Goal: Navigation & Orientation: Find specific page/section

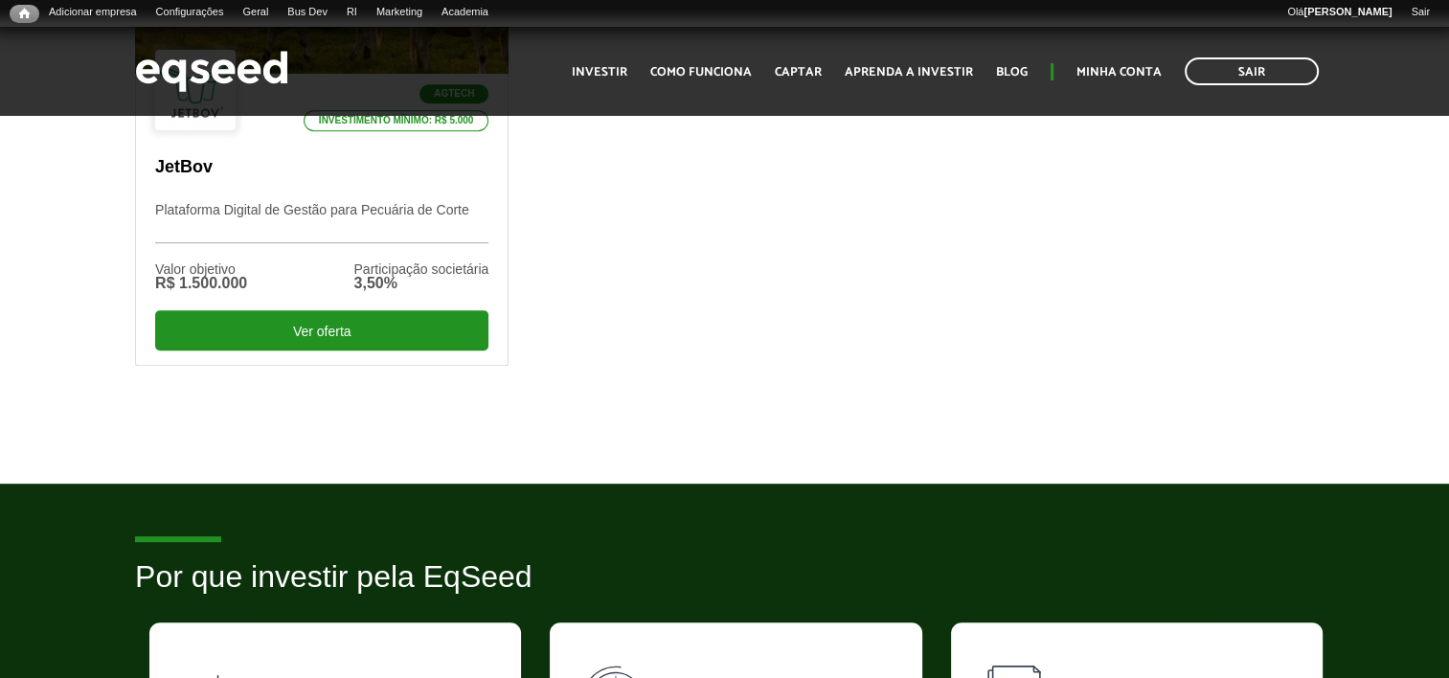
scroll to position [862, 0]
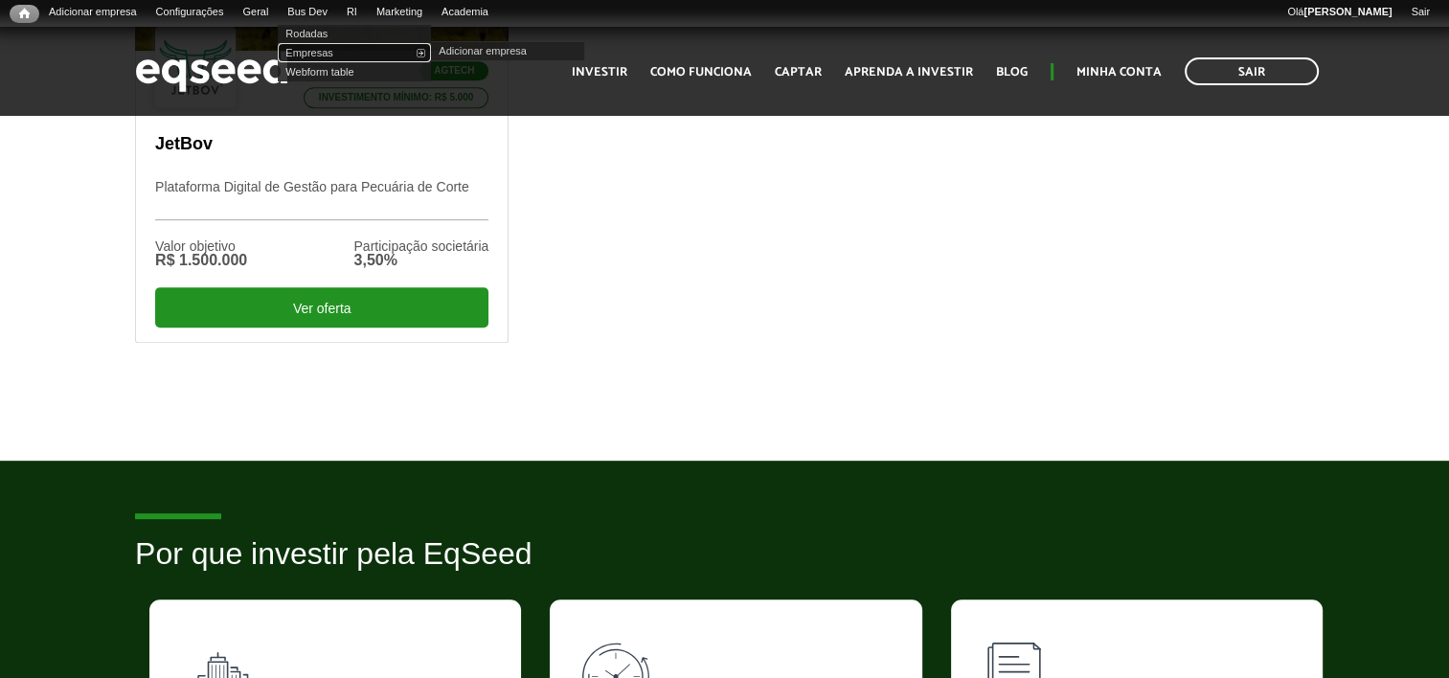
click at [342, 56] on link "Empresas" at bounding box center [354, 52] width 153 height 19
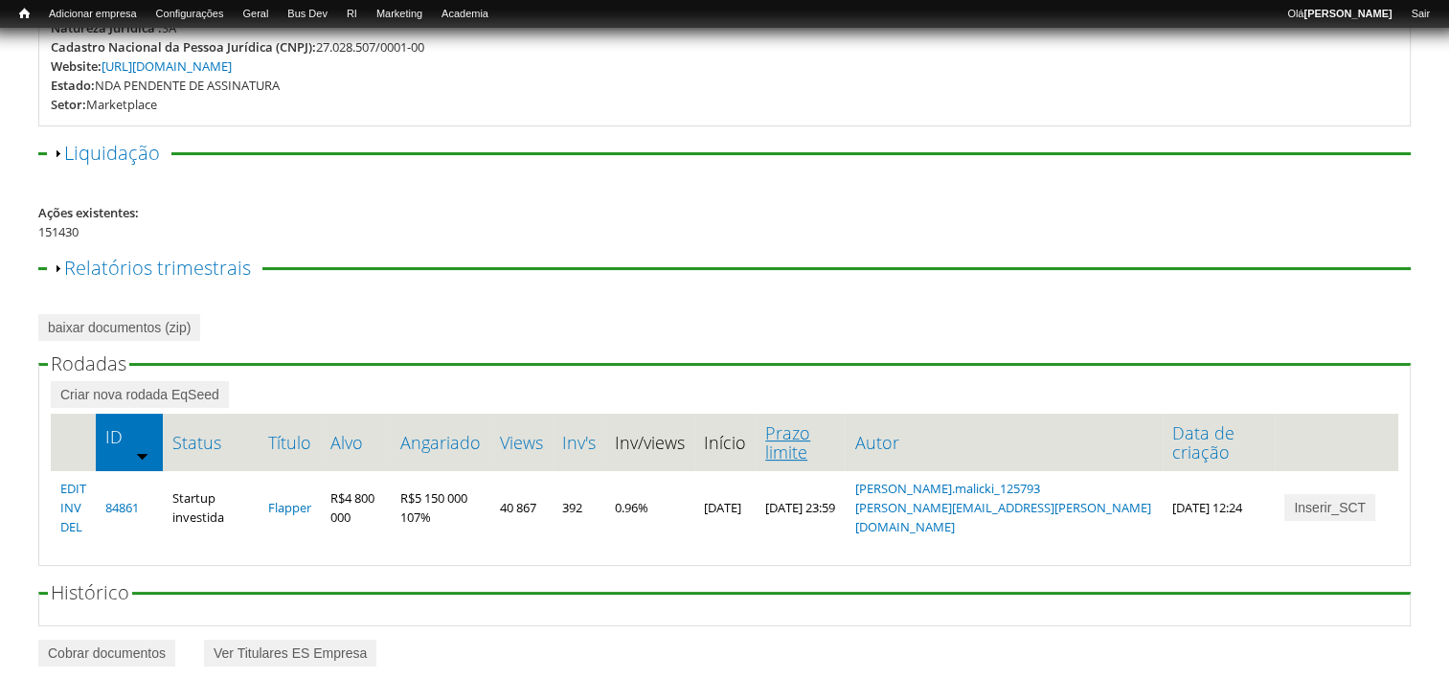
scroll to position [298, 0]
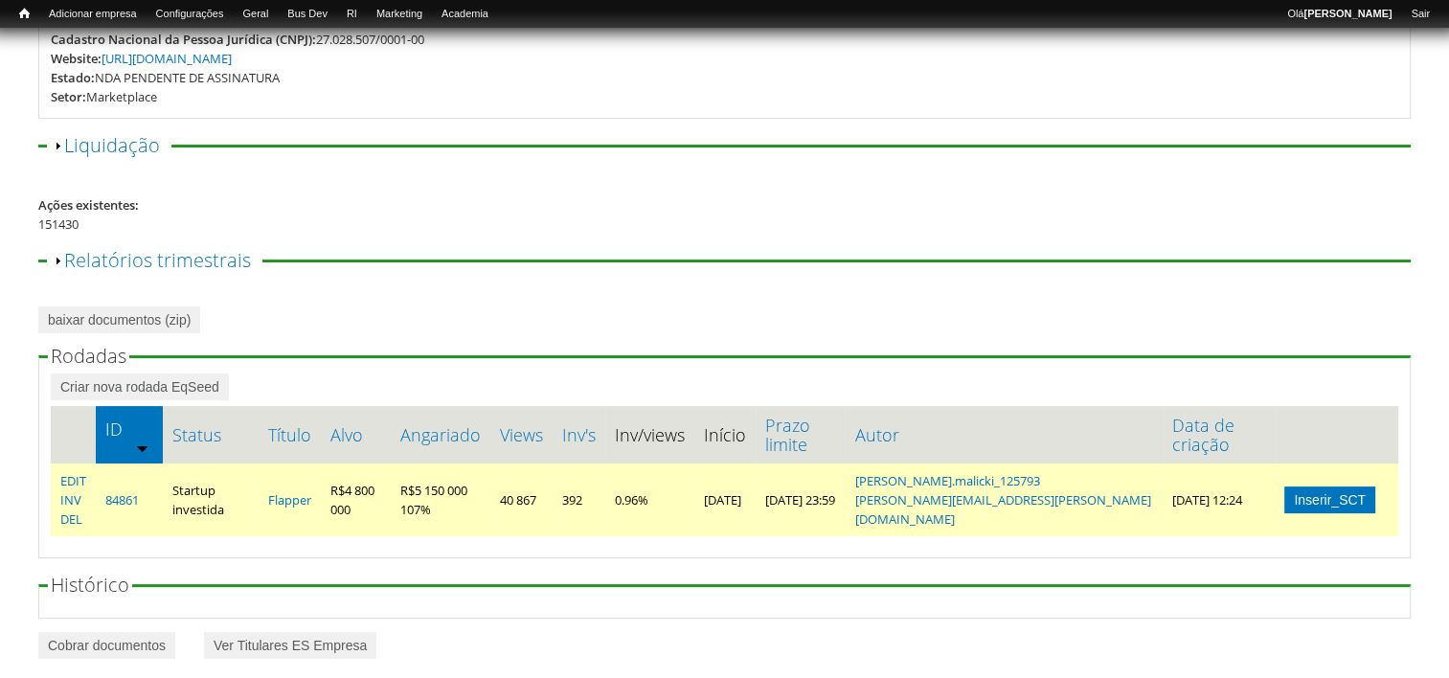
click at [1357, 486] on link "Inserir_SCT" at bounding box center [1329, 499] width 91 height 27
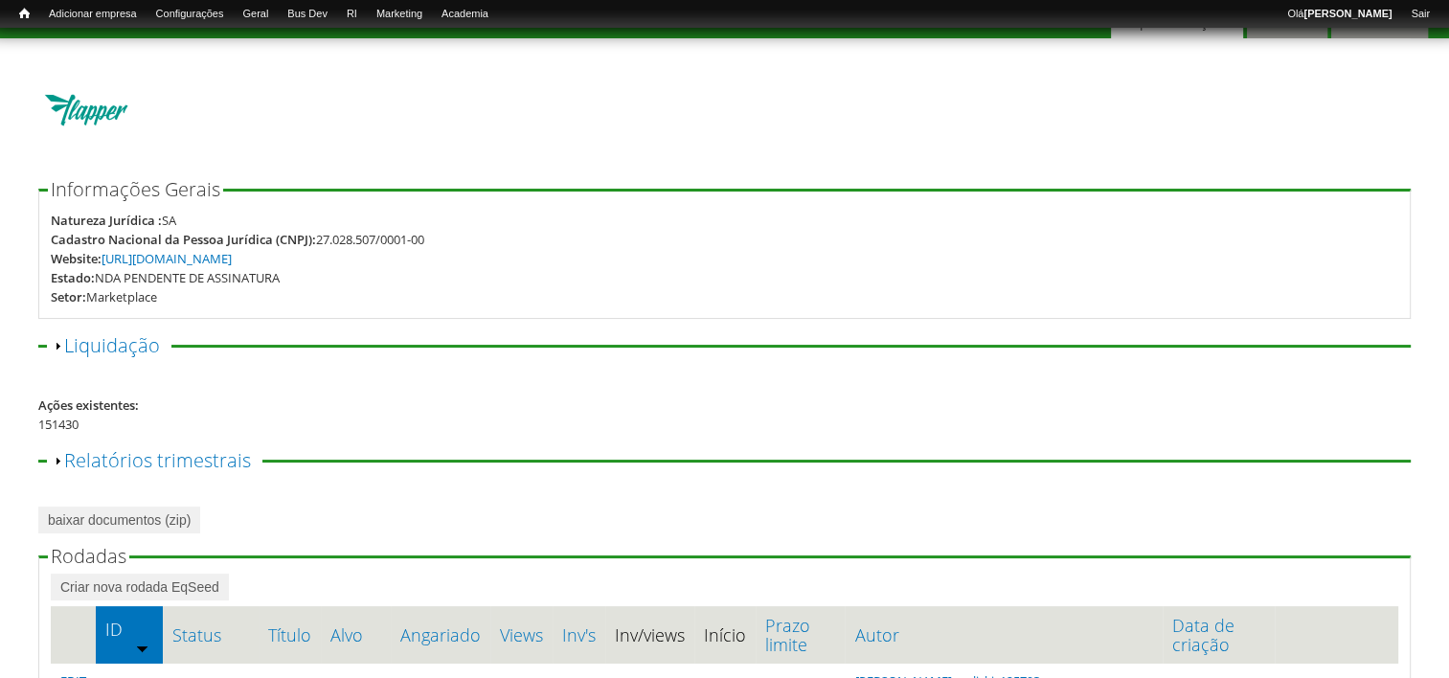
scroll to position [287, 0]
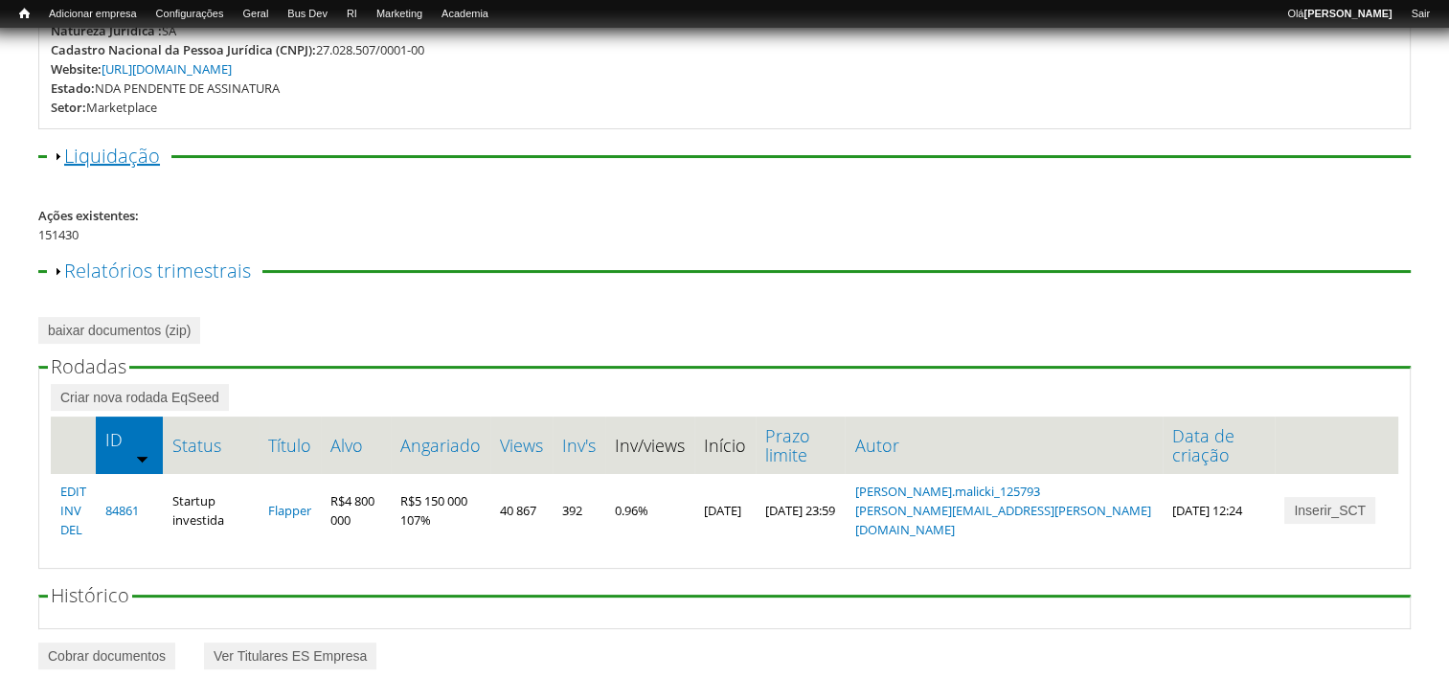
click at [96, 158] on link "Exibir Liquidação" at bounding box center [112, 156] width 96 height 26
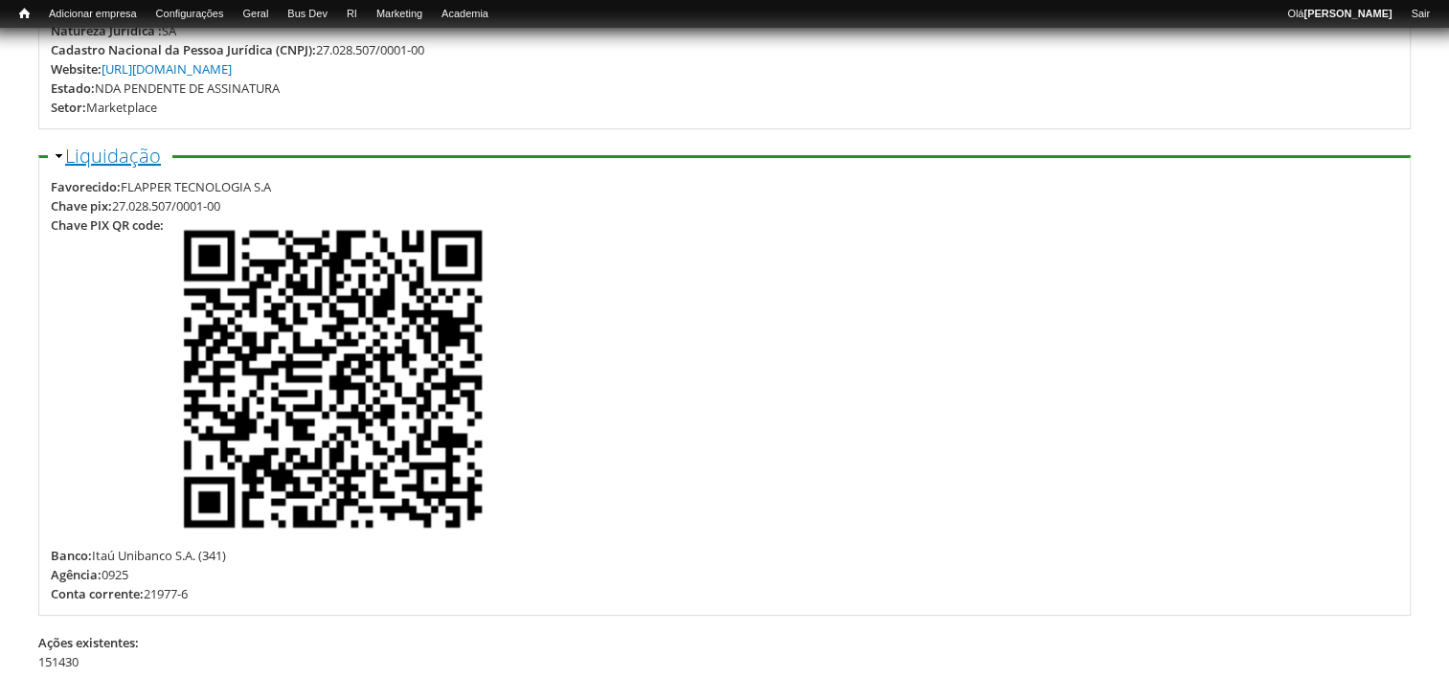
click at [95, 154] on link "Ocultar Liquidação" at bounding box center [113, 156] width 96 height 26
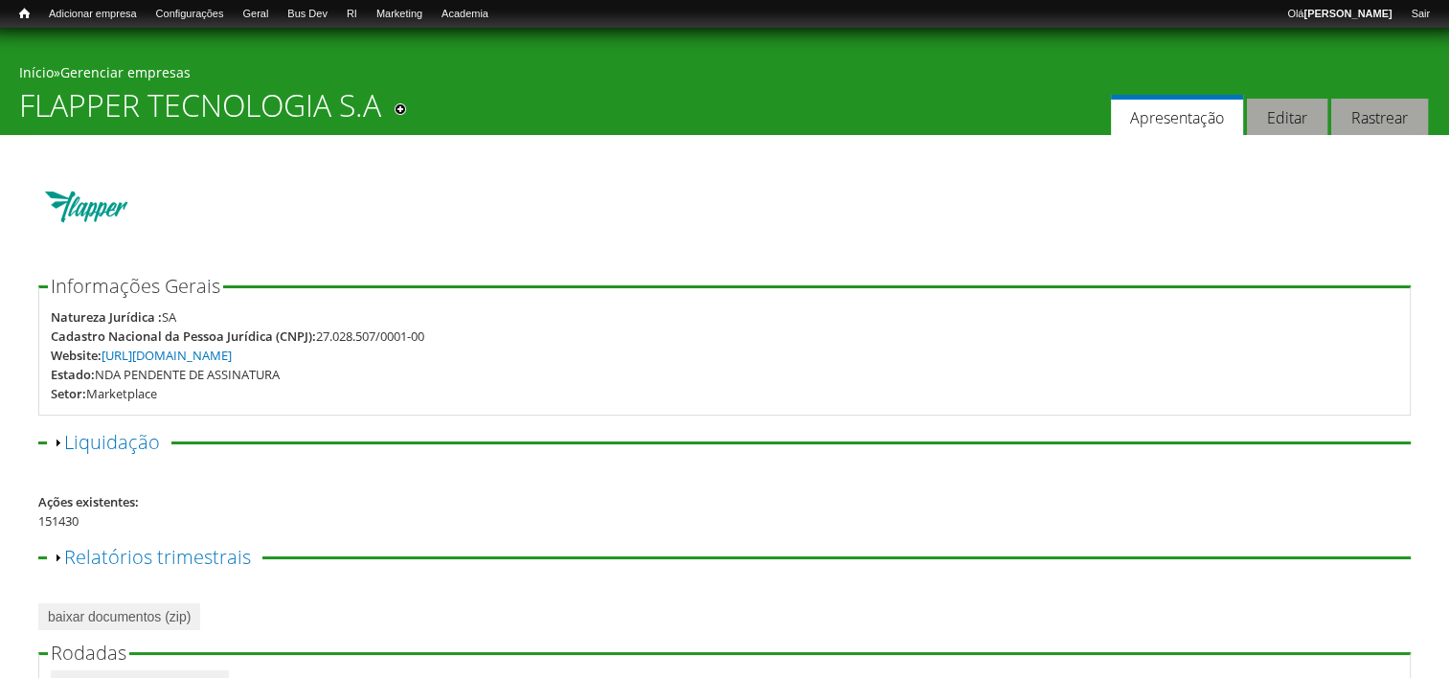
scroll to position [0, 0]
click at [1270, 116] on link "Editar" at bounding box center [1287, 118] width 80 height 37
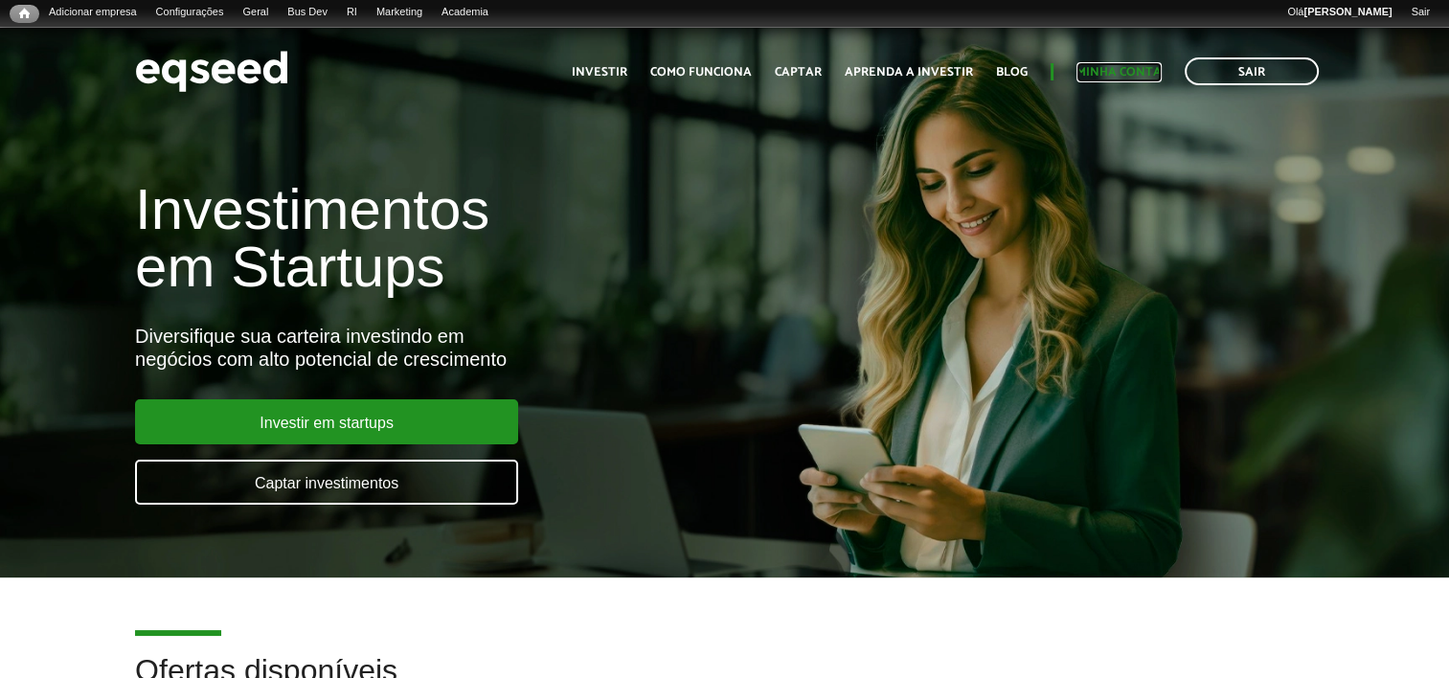
click at [1107, 78] on link "Minha conta" at bounding box center [1118, 72] width 85 height 12
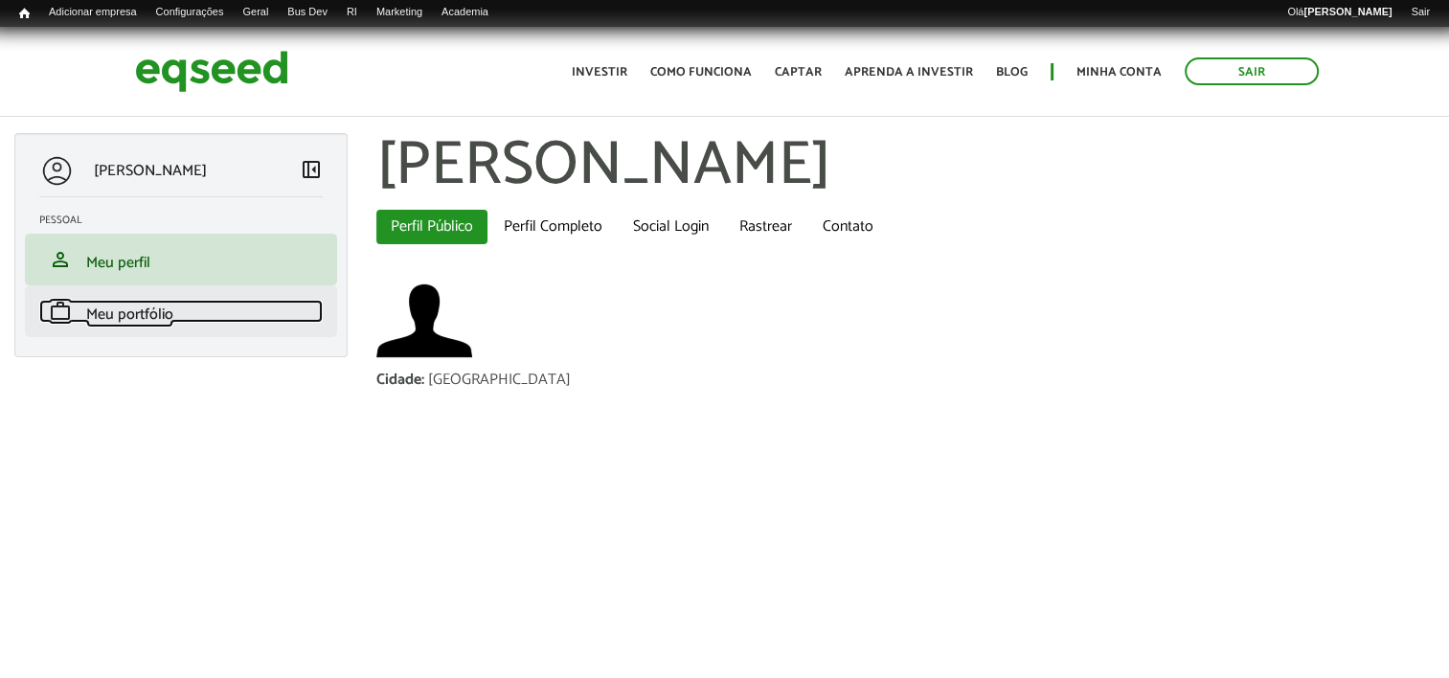
click at [154, 315] on span "Meu portfólio" at bounding box center [129, 315] width 87 height 26
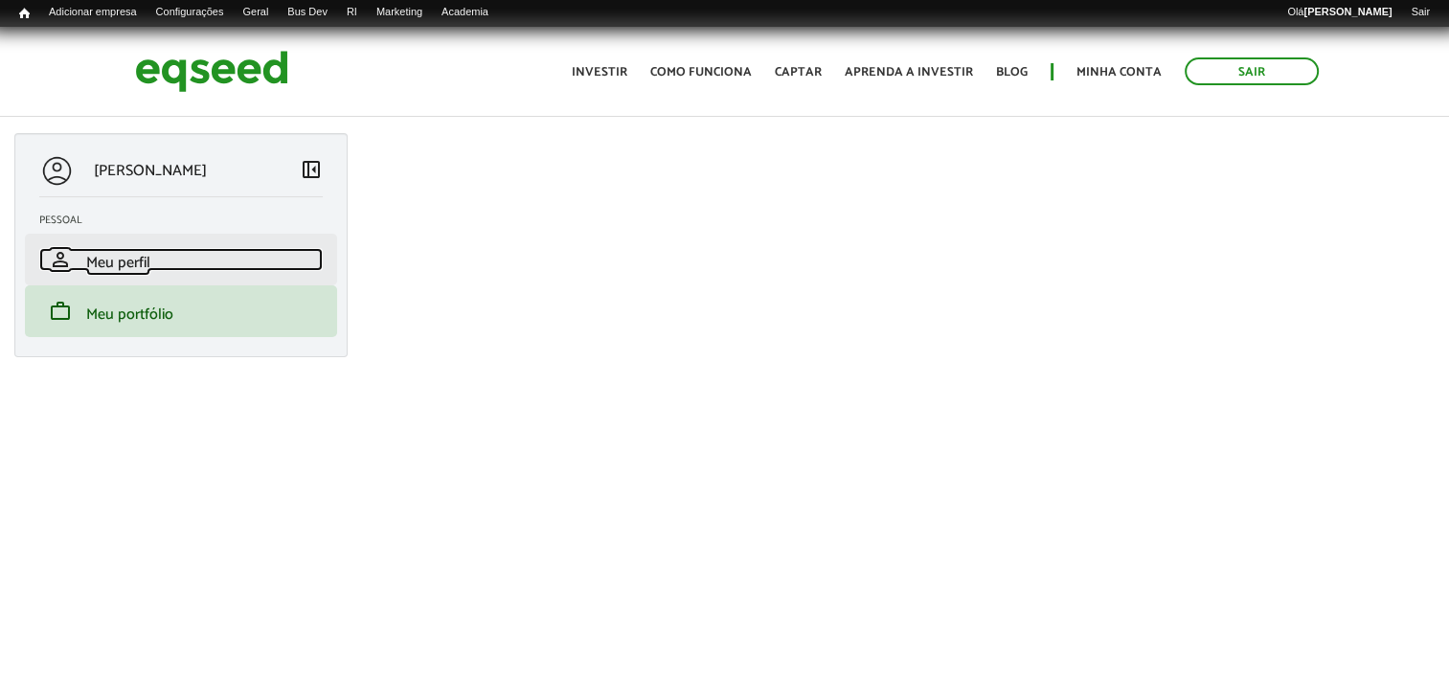
click at [142, 253] on span "Meu perfil" at bounding box center [118, 263] width 64 height 26
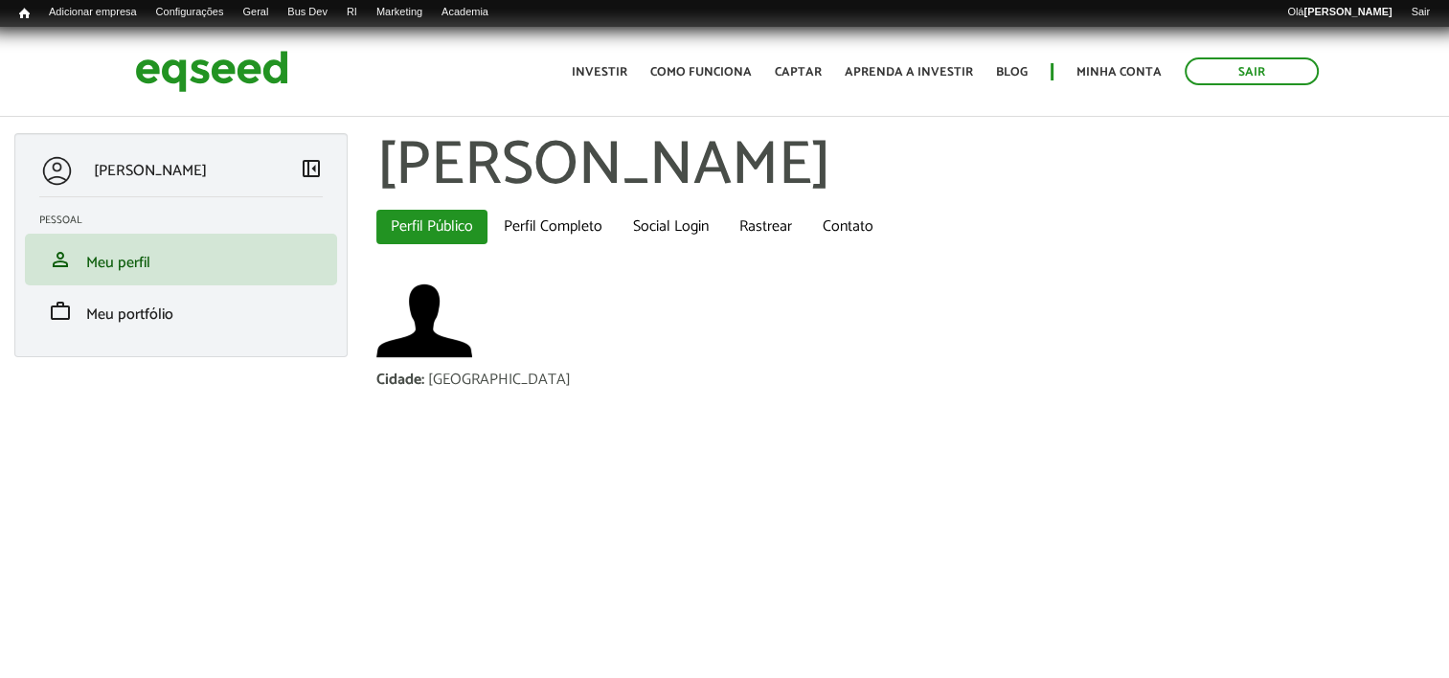
click at [306, 172] on span "left_panel_close" at bounding box center [311, 168] width 23 height 23
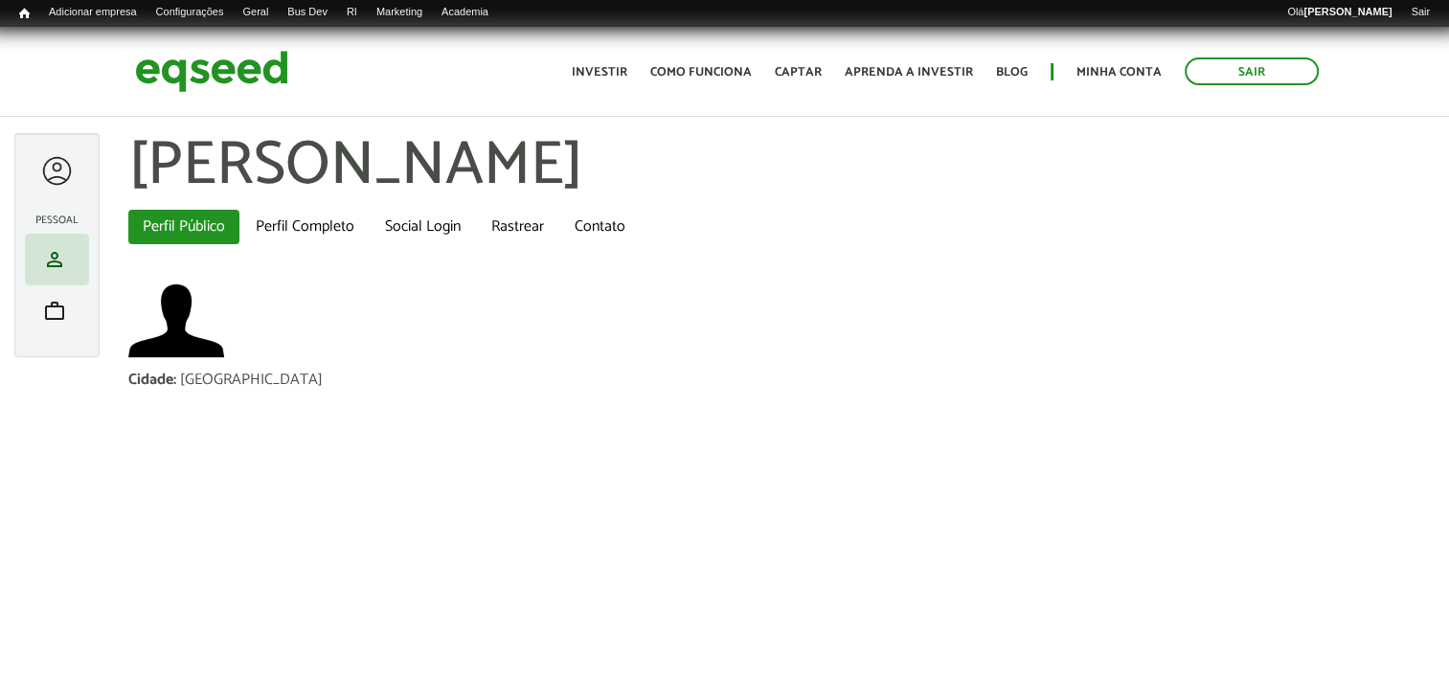
click at [65, 172] on div at bounding box center [56, 170] width 35 height 35
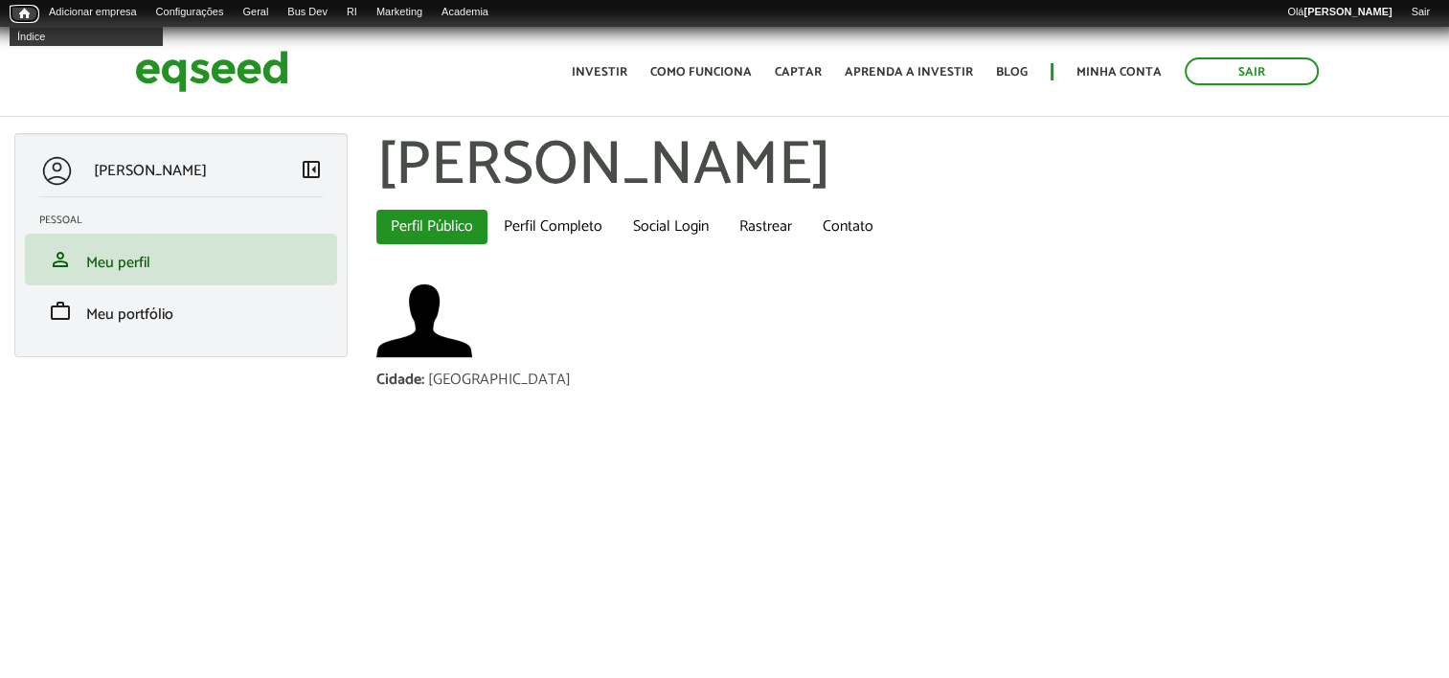
click at [26, 11] on span "Início" at bounding box center [24, 13] width 11 height 13
